Goal: Browse casually: Explore the website without a specific task or goal

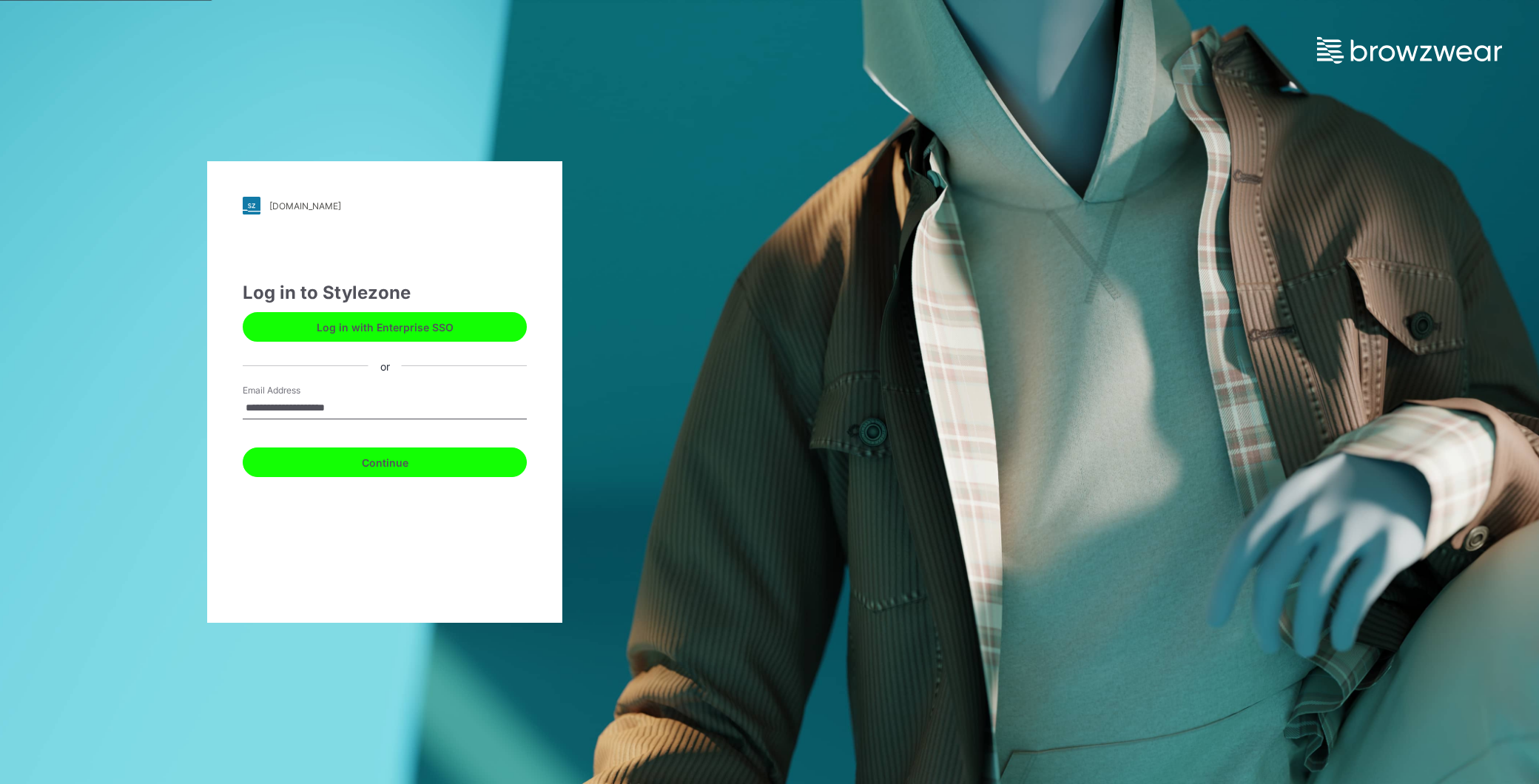
click at [405, 459] on button "Continue" at bounding box center [384, 462] width 284 height 29
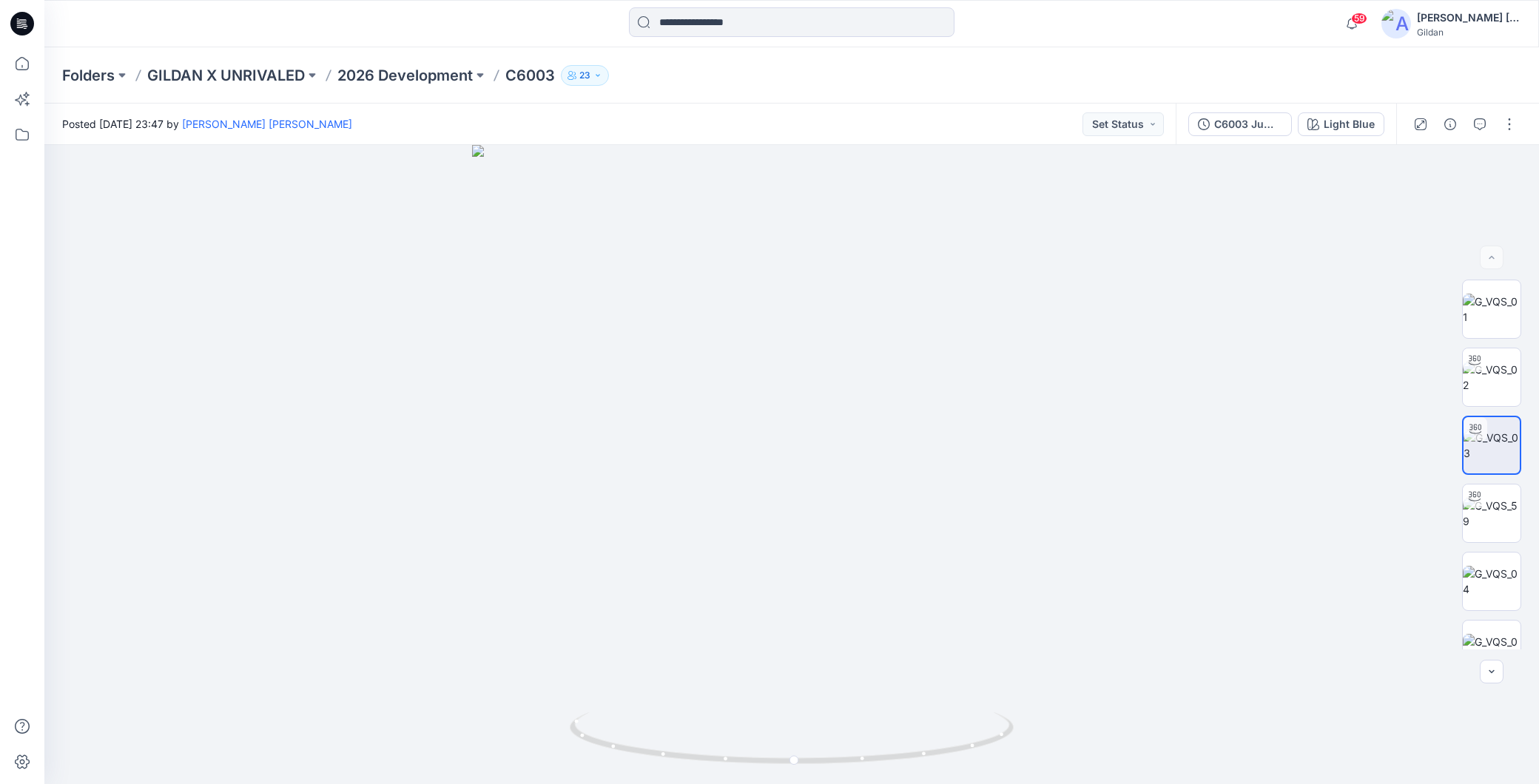
click at [19, 23] on icon at bounding box center [22, 23] width 23 height 23
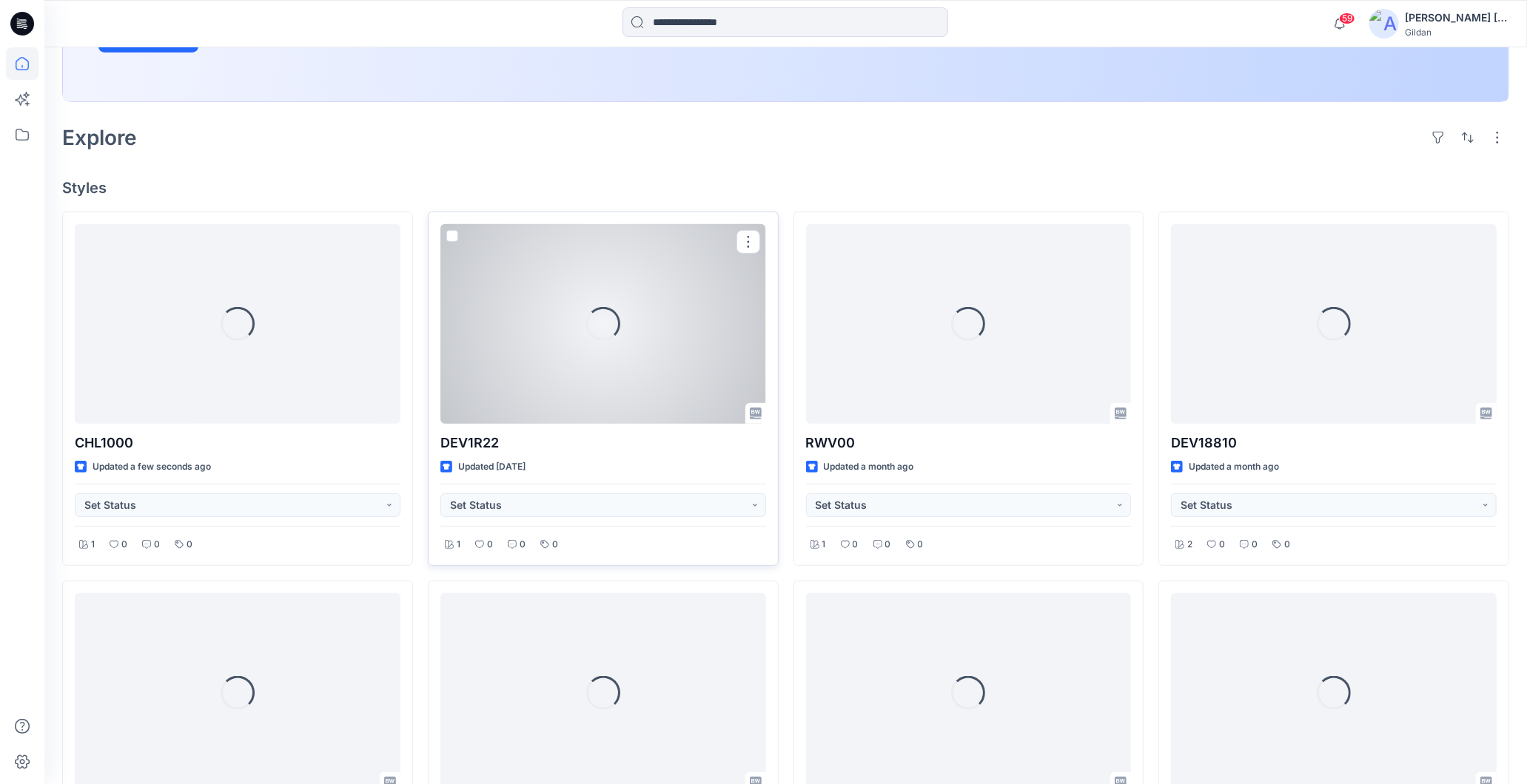
scroll to position [328, 0]
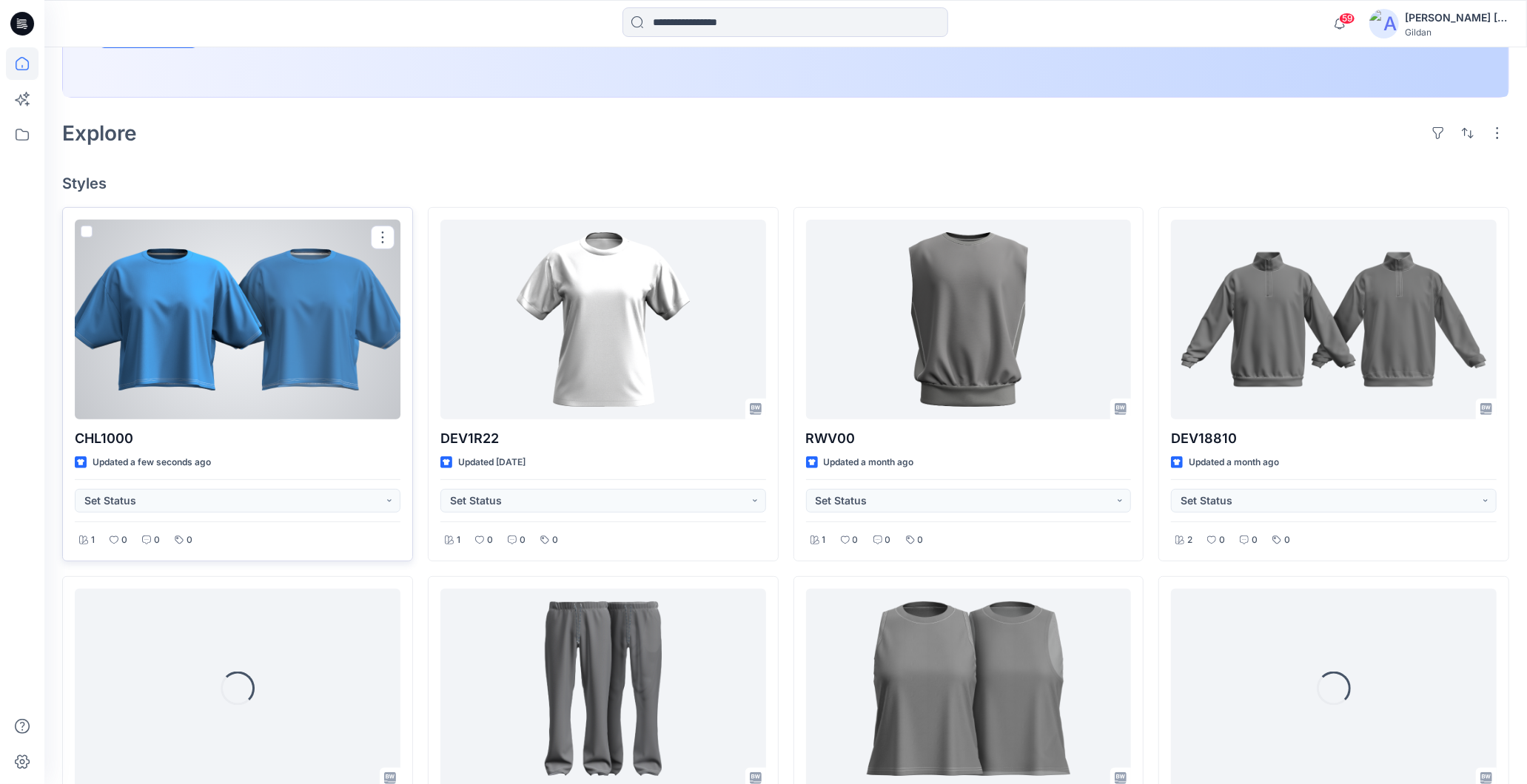
click at [248, 374] on div at bounding box center [237, 319] width 325 height 200
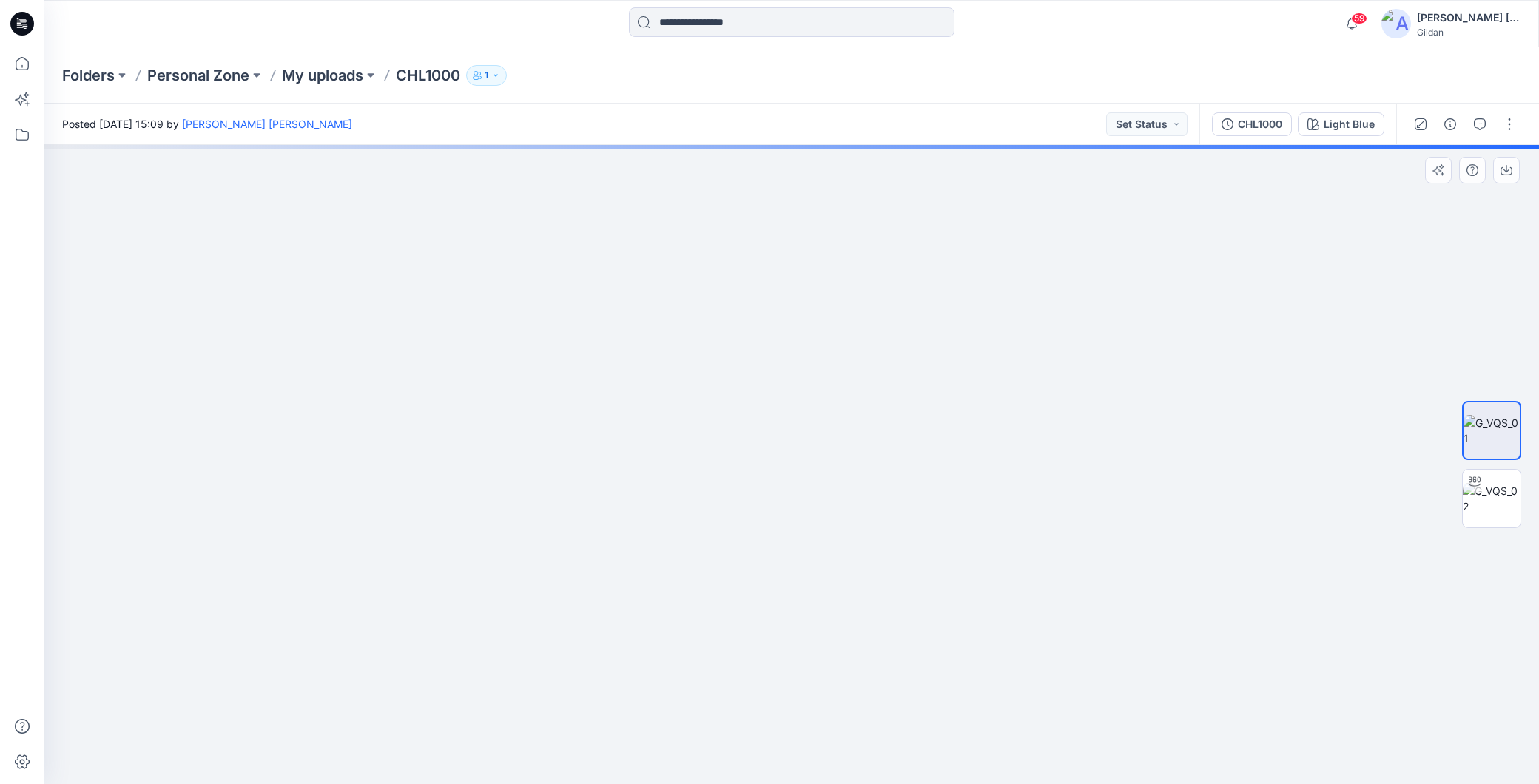
drag, startPoint x: 950, startPoint y: 367, endPoint x: 946, endPoint y: 471, distance: 104.1
click at [946, 471] on img at bounding box center [792, 322] width 1413 height 923
click at [1495, 499] on img at bounding box center [1492, 499] width 58 height 31
drag, startPoint x: 825, startPoint y: 240, endPoint x: 765, endPoint y: 652, distance: 416.3
click at [765, 652] on img at bounding box center [792, 465] width 1427 height 639
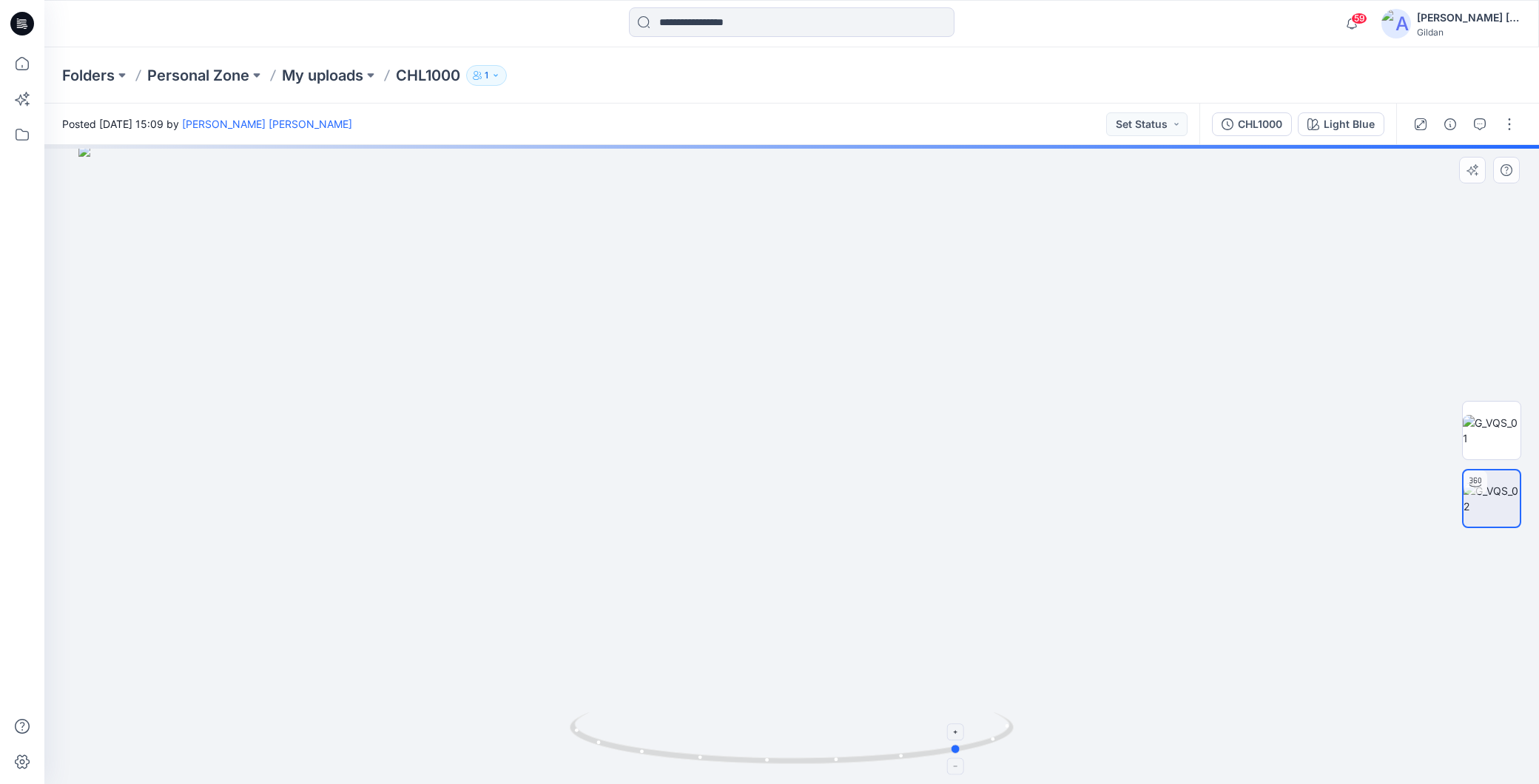
drag, startPoint x: 905, startPoint y: 762, endPoint x: 642, endPoint y: 715, distance: 267.2
click at [642, 715] on icon at bounding box center [793, 740] width 447 height 56
drag, startPoint x: 901, startPoint y: 757, endPoint x: 775, endPoint y: 750, distance: 126.2
click at [775, 750] on icon at bounding box center [793, 740] width 447 height 56
drag, startPoint x: 936, startPoint y: 759, endPoint x: 829, endPoint y: 750, distance: 107.4
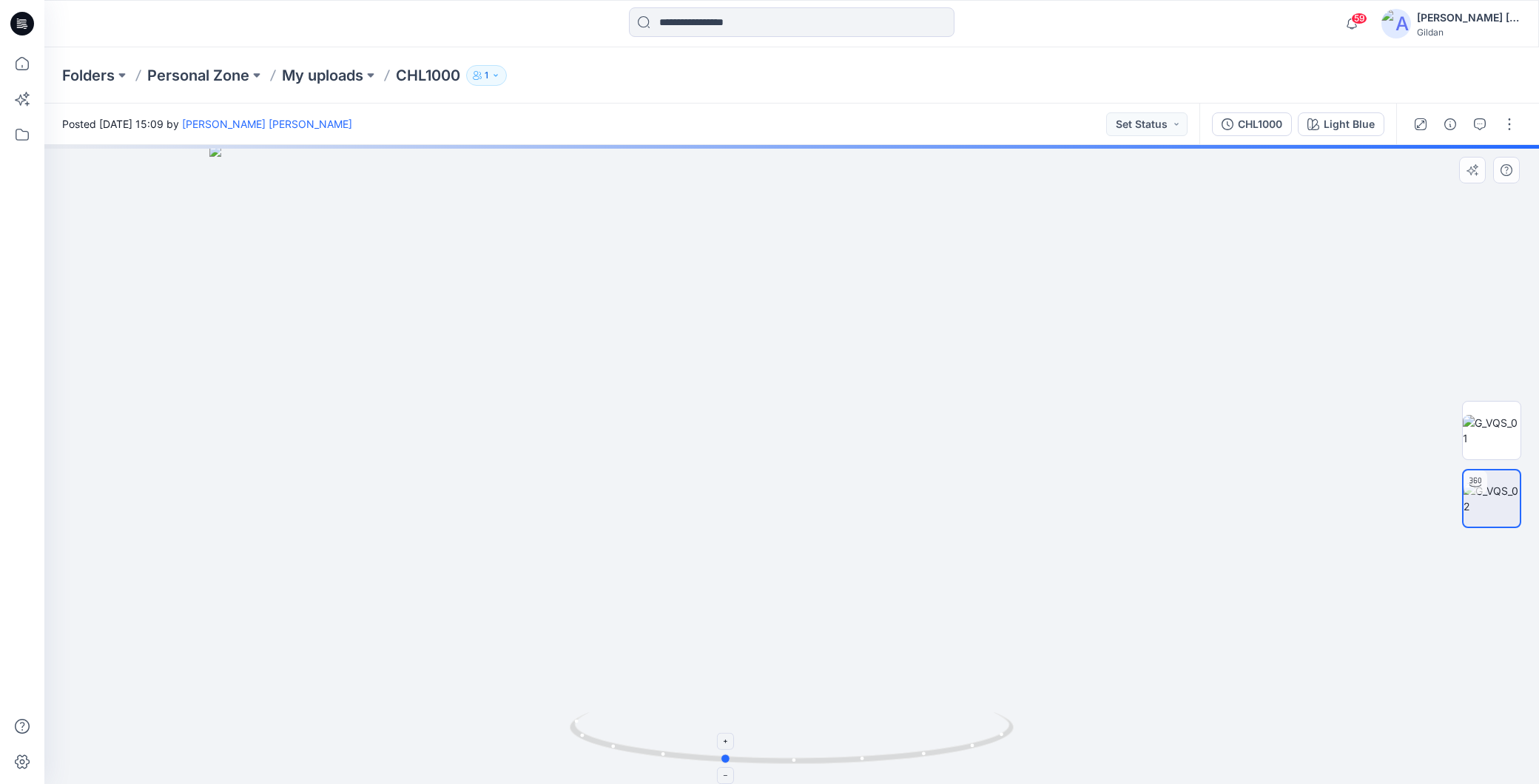
click at [829, 750] on icon at bounding box center [793, 740] width 447 height 56
drag, startPoint x: 852, startPoint y: 565, endPoint x: 855, endPoint y: 371, distance: 194.0
click at [855, 371] on img at bounding box center [792, 361] width 1443 height 846
drag, startPoint x: 634, startPoint y: 368, endPoint x: 350, endPoint y: 553, distance: 338.9
click at [351, 552] on div at bounding box center [792, 465] width 1495 height 639
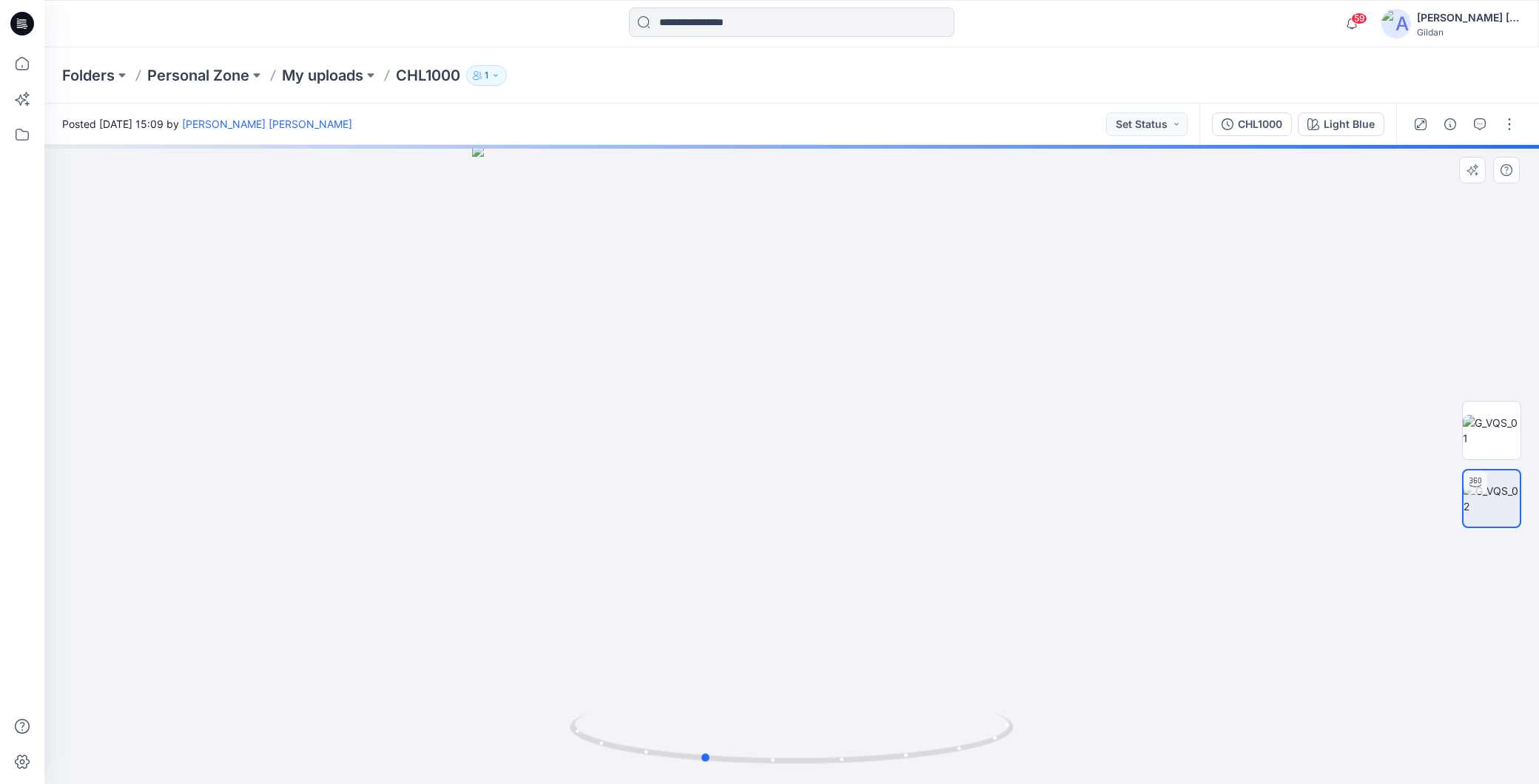
drag, startPoint x: 919, startPoint y: 382, endPoint x: 766, endPoint y: 491, distance: 187.9
click at [766, 491] on div at bounding box center [792, 465] width 1495 height 639
drag, startPoint x: 814, startPoint y: 394, endPoint x: 832, endPoint y: 400, distance: 19.0
click at [832, 410] on img at bounding box center [792, 383] width 1443 height 802
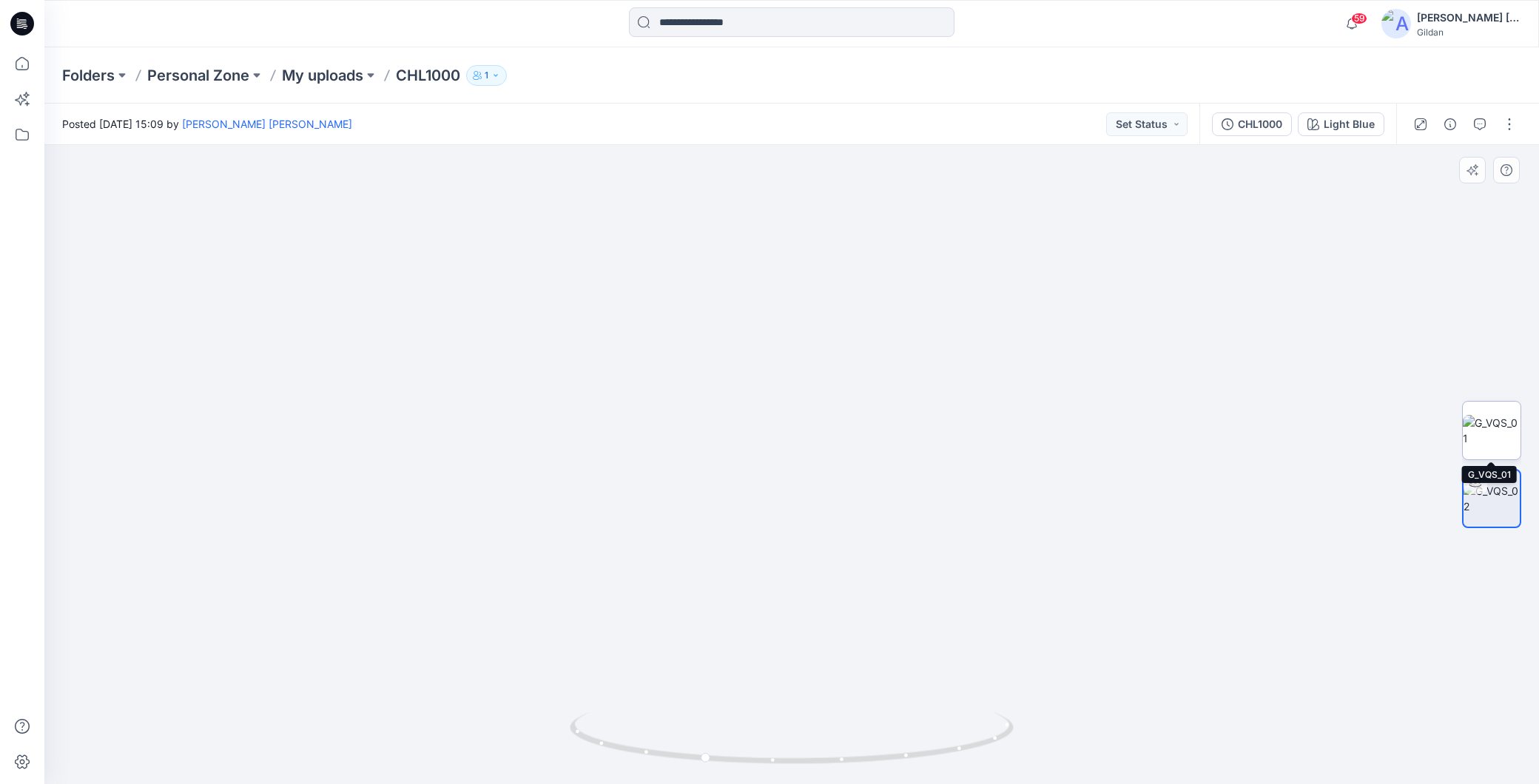
click at [1499, 433] on img at bounding box center [1492, 430] width 58 height 31
click at [1495, 496] on img at bounding box center [1492, 499] width 58 height 31
drag, startPoint x: 934, startPoint y: 753, endPoint x: 848, endPoint y: 753, distance: 86.0
click at [848, 753] on icon at bounding box center [793, 740] width 447 height 56
drag, startPoint x: 954, startPoint y: 758, endPoint x: 785, endPoint y: 288, distance: 499.5
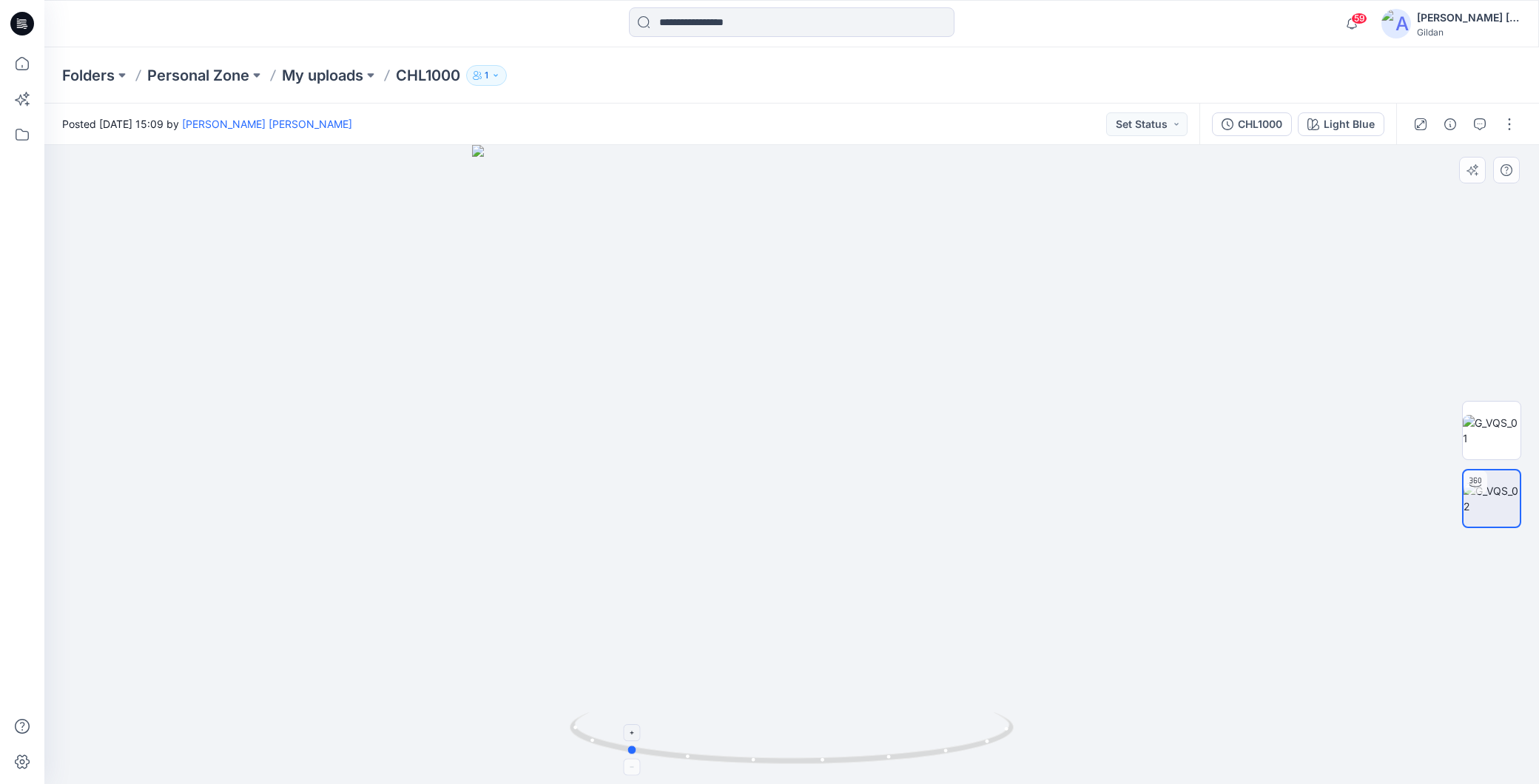
click at [897, 758] on icon at bounding box center [793, 740] width 447 height 56
drag, startPoint x: 835, startPoint y: 356, endPoint x: 824, endPoint y: 609, distance: 253.2
click at [824, 609] on img at bounding box center [792, 450] width 1443 height 667
drag, startPoint x: 976, startPoint y: 747, endPoint x: 921, endPoint y: 755, distance: 55.6
click at [921, 755] on icon at bounding box center [793, 740] width 447 height 56
